Goal: Information Seeking & Learning: Learn about a topic

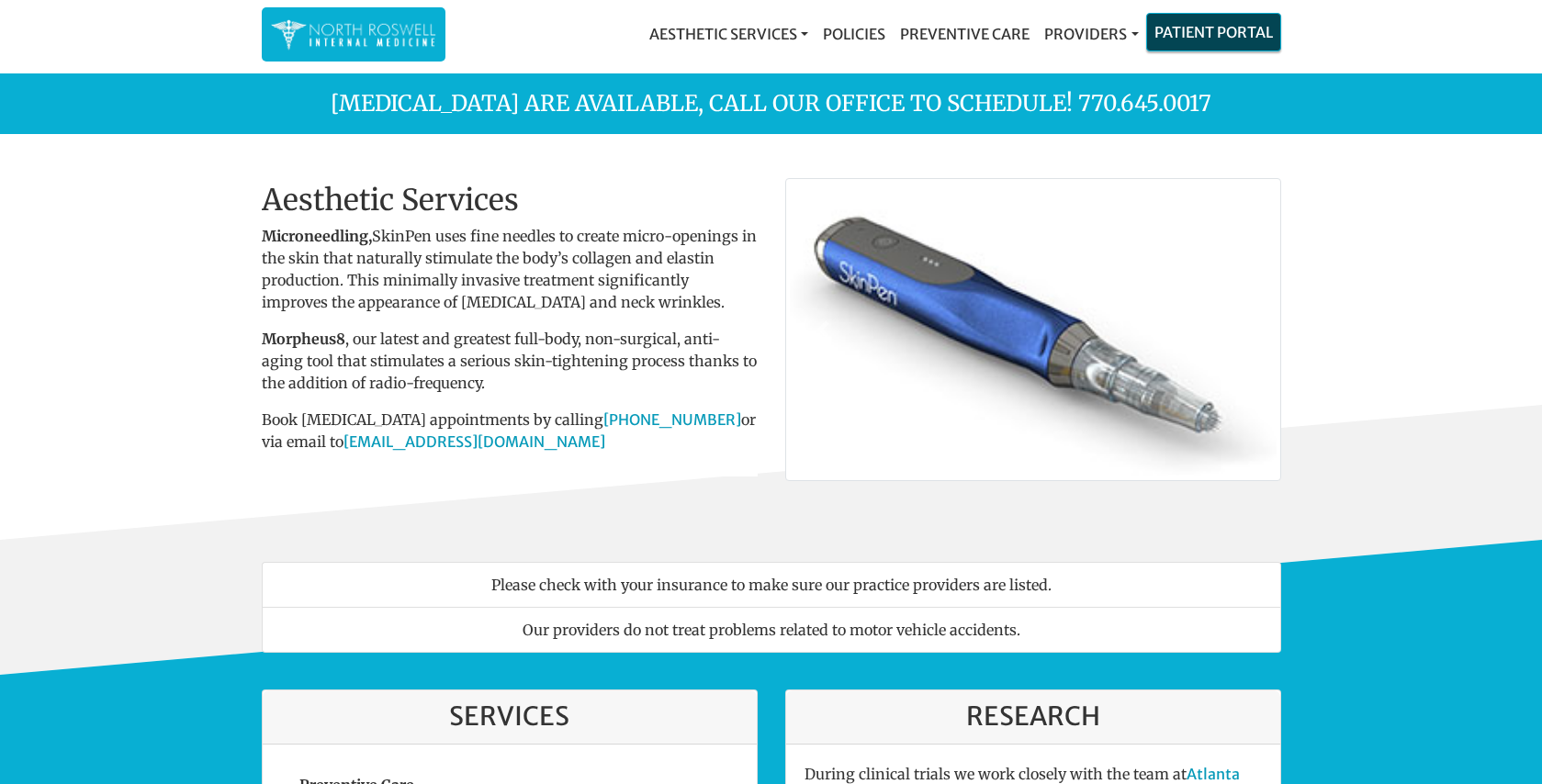
click at [1214, 31] on link "Patient Portal" at bounding box center [1213, 33] width 133 height 37
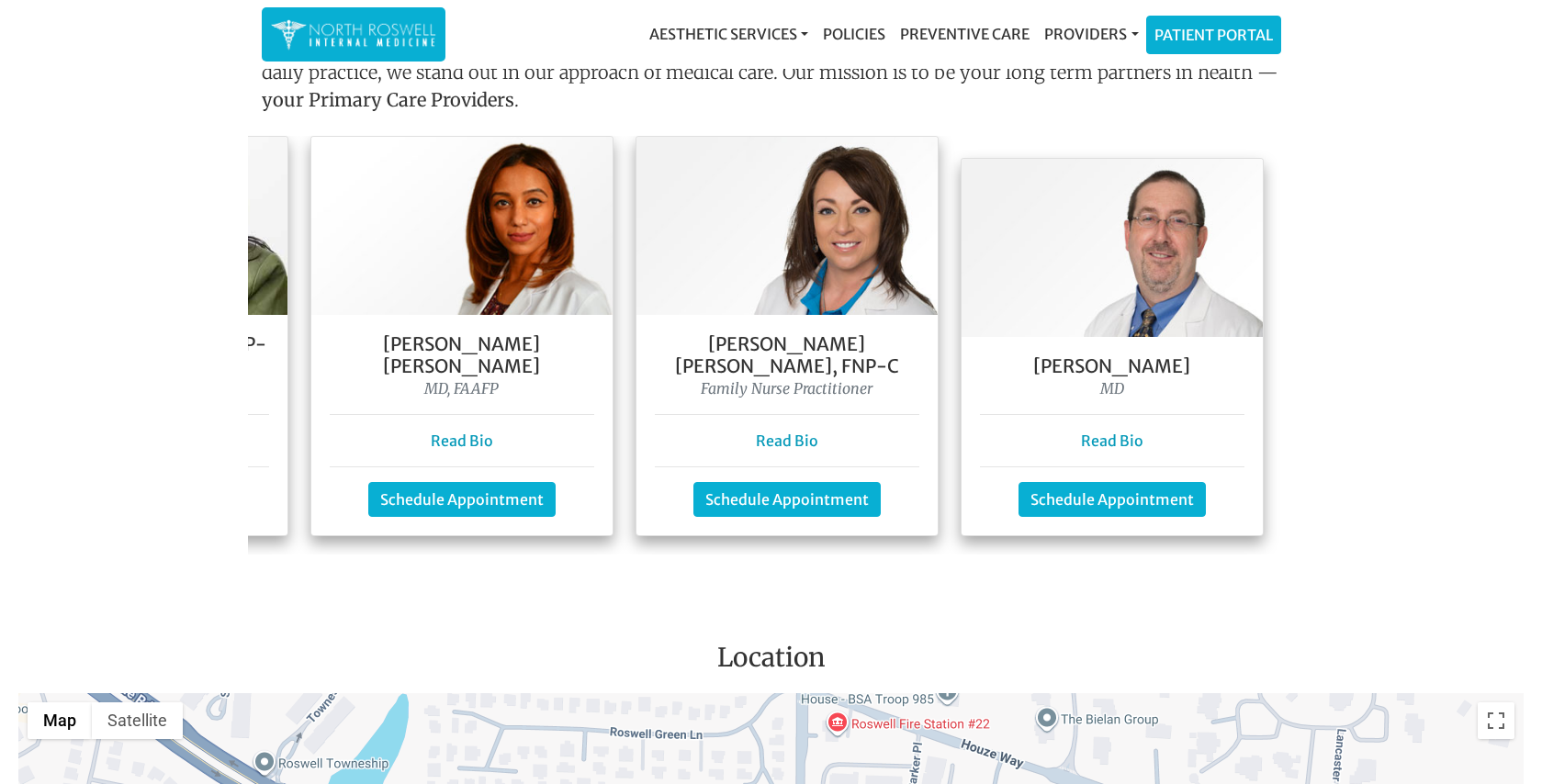
scroll to position [0, 600]
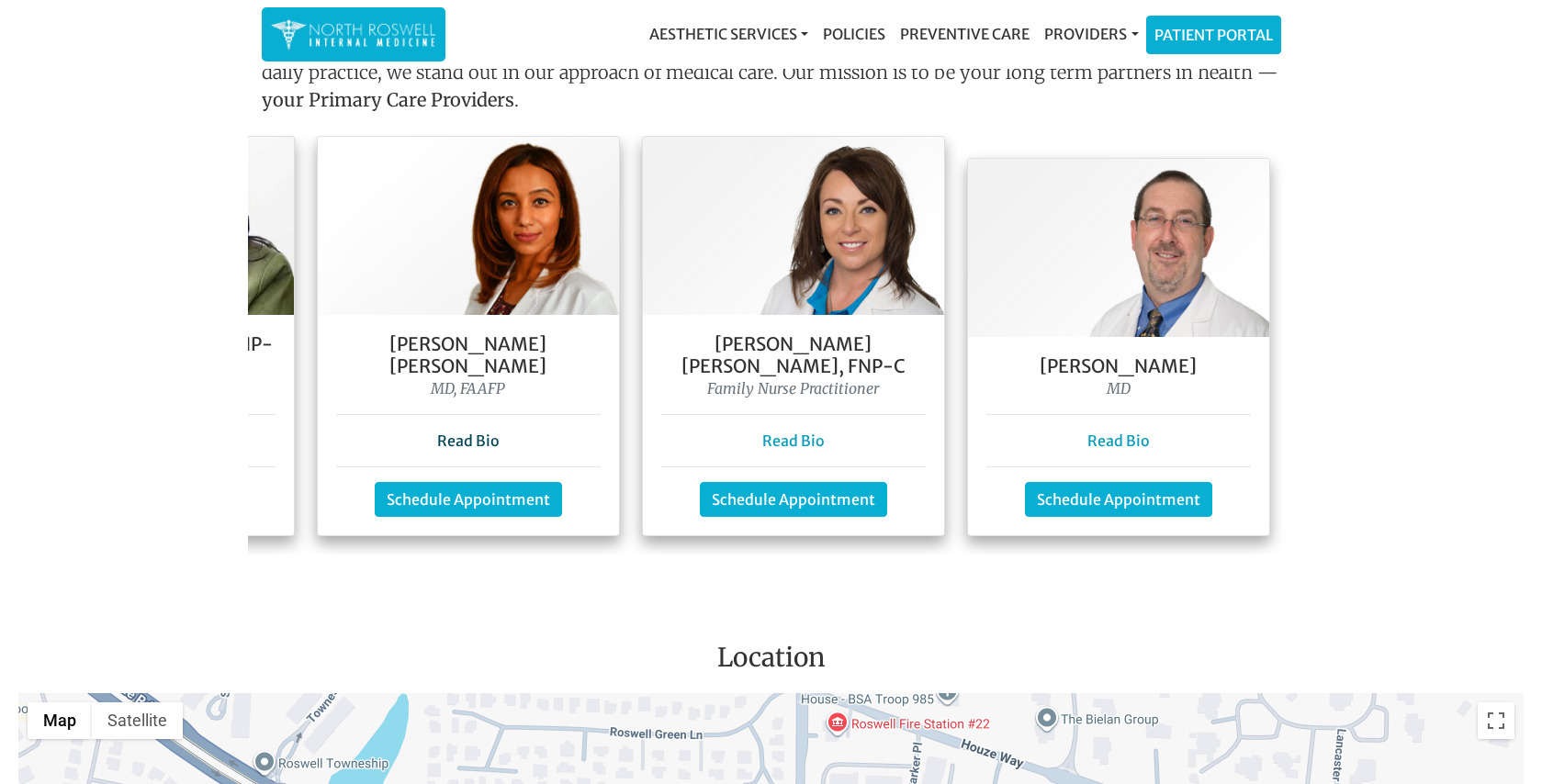
click at [460, 431] on link "Read Bio" at bounding box center [468, 440] width 62 height 19
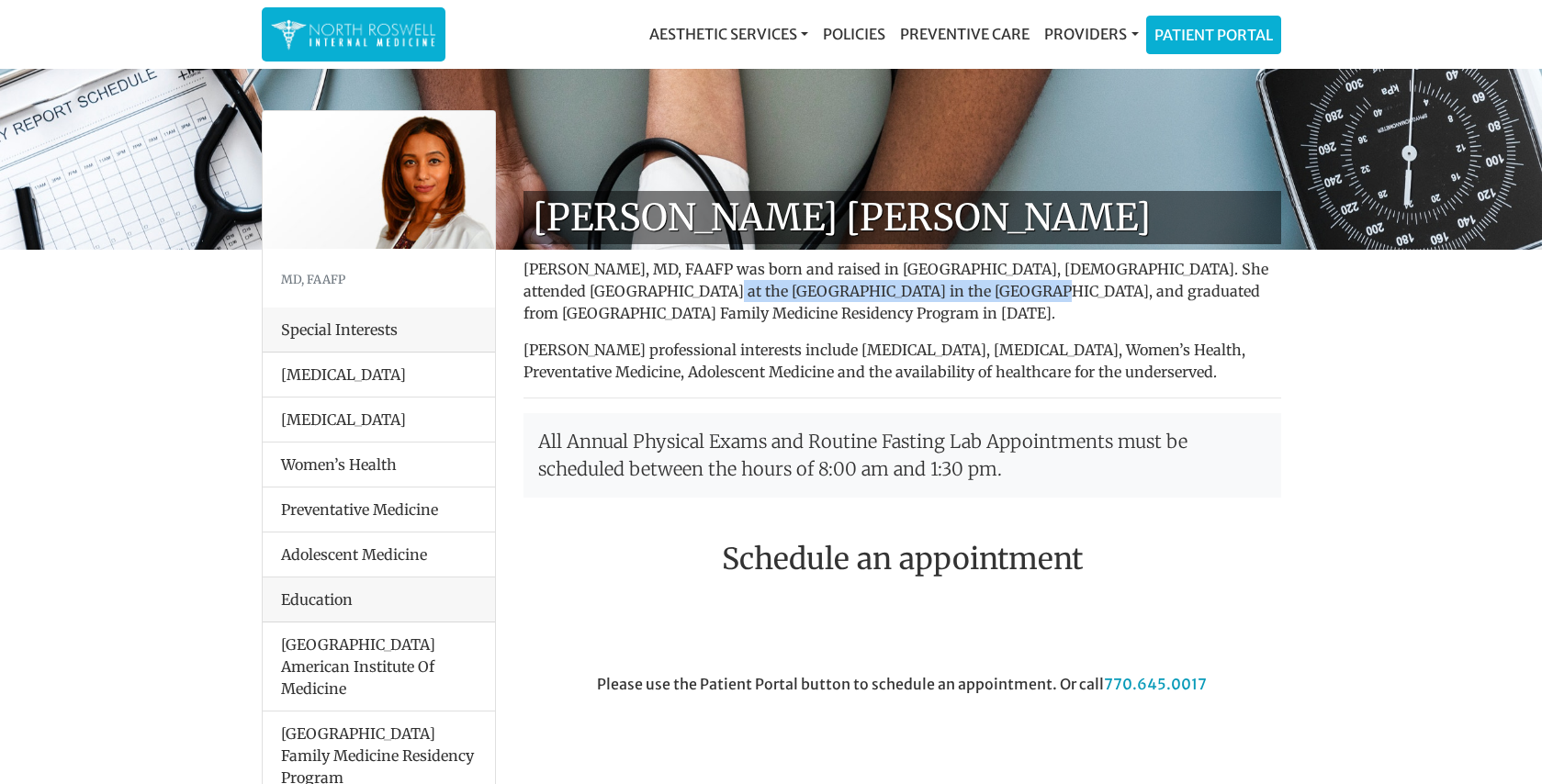
drag, startPoint x: 621, startPoint y: 292, endPoint x: 916, endPoint y: 287, distance: 295.0
click at [916, 287] on p "Farah Mubarak Ali, MD, FAAFP was born and raised in Nairobi, Kenya. She attende…" at bounding box center [902, 291] width 758 height 66
copy p "Seychelles American Institute Of Medicine"
